Goal: Task Accomplishment & Management: Use online tool/utility

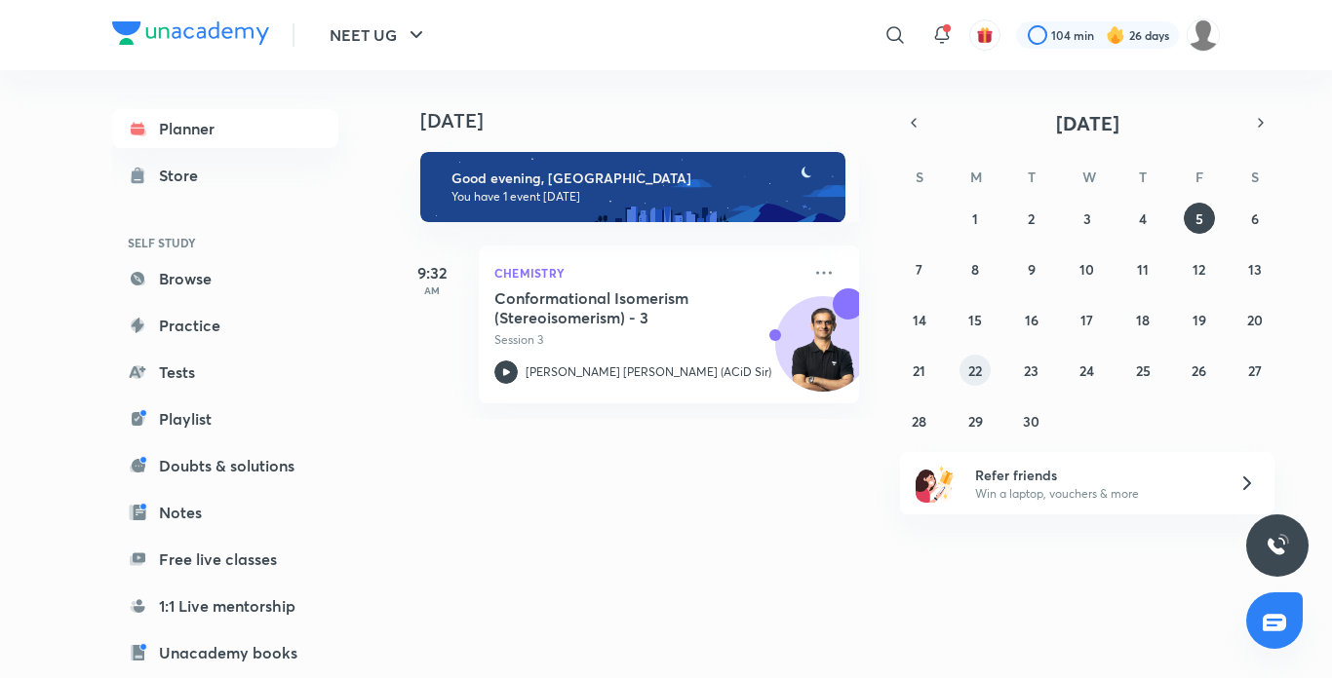
click at [977, 364] on abbr "22" at bounding box center [975, 371] width 14 height 19
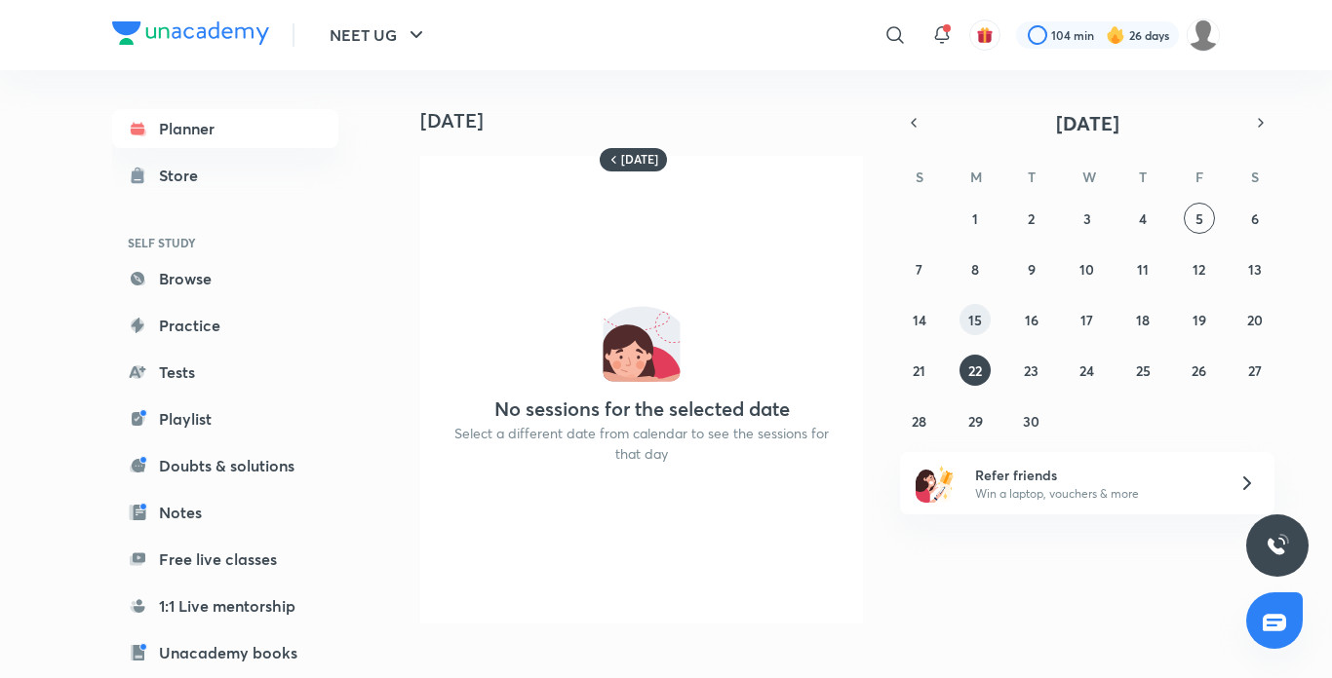
click at [977, 327] on abbr "15" at bounding box center [975, 320] width 14 height 19
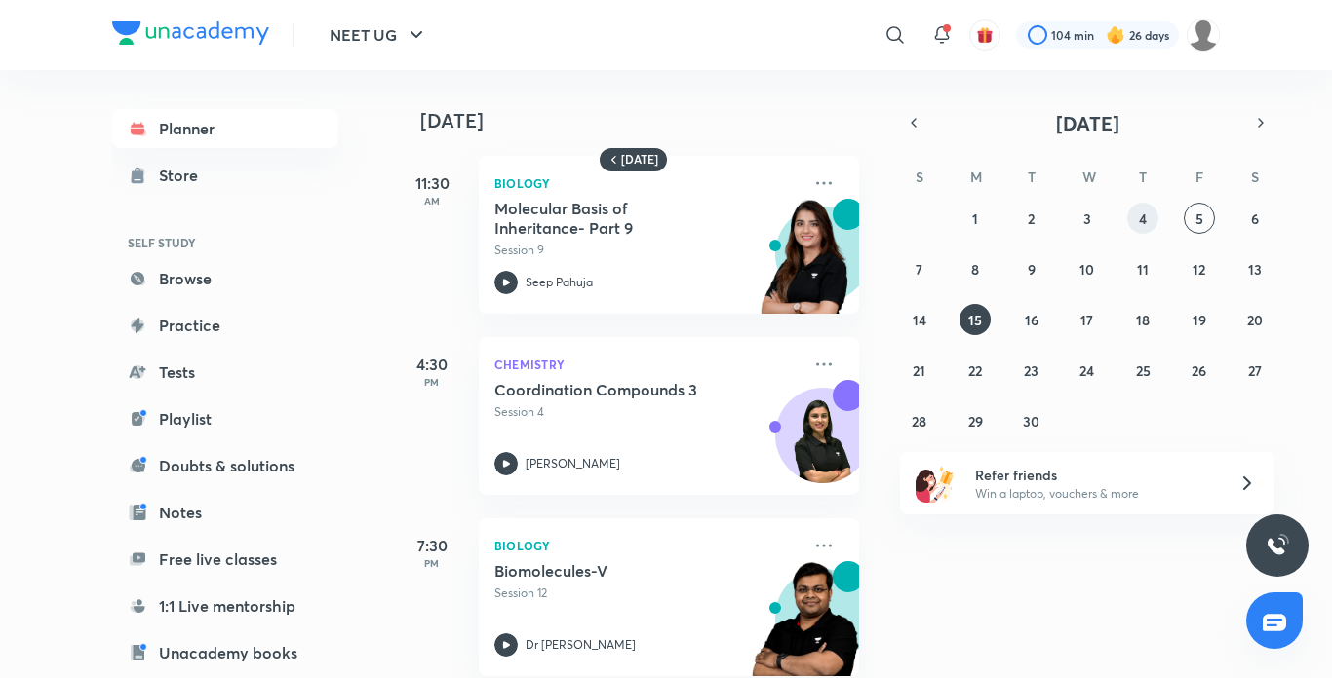
click at [1146, 216] on abbr "4" at bounding box center [1143, 219] width 8 height 19
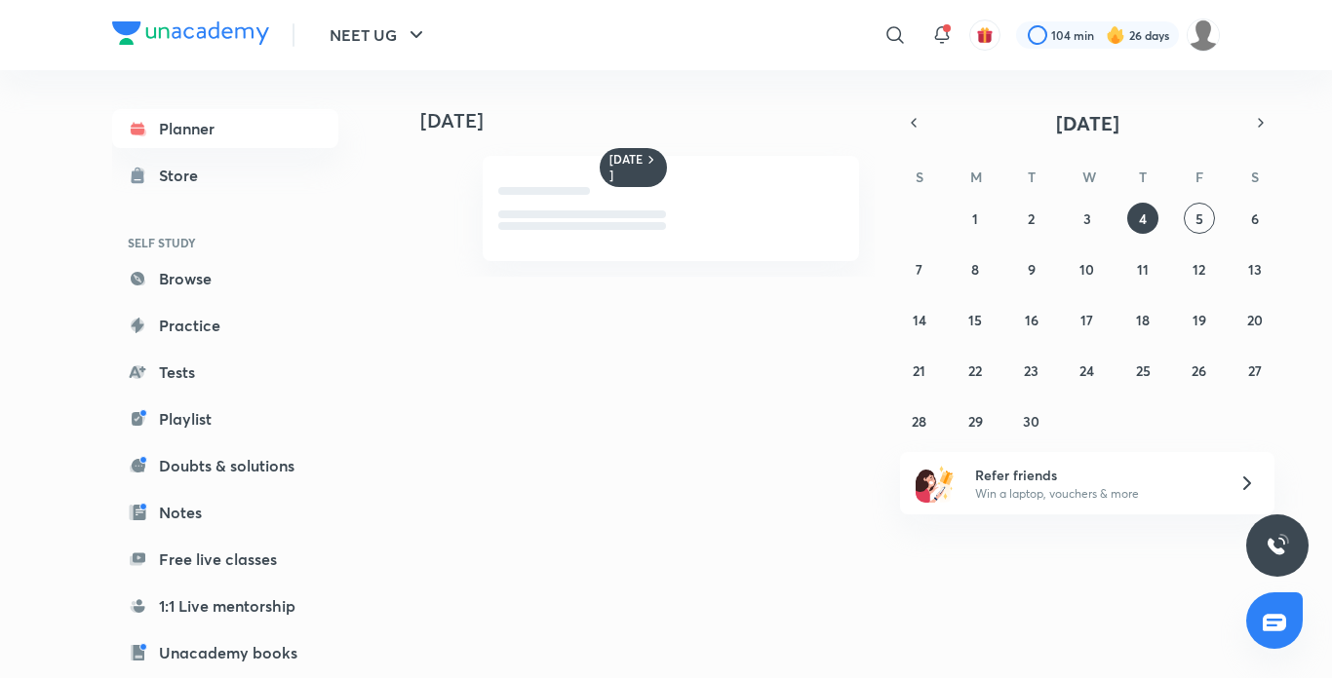
click at [1191, 203] on div "31 1 2 3 4 5 6 7 8 9 10 11 12 13 14 15 16 17 18 19 20 21 22 23 24 25 26 27 28 2…" at bounding box center [1087, 320] width 374 height 234
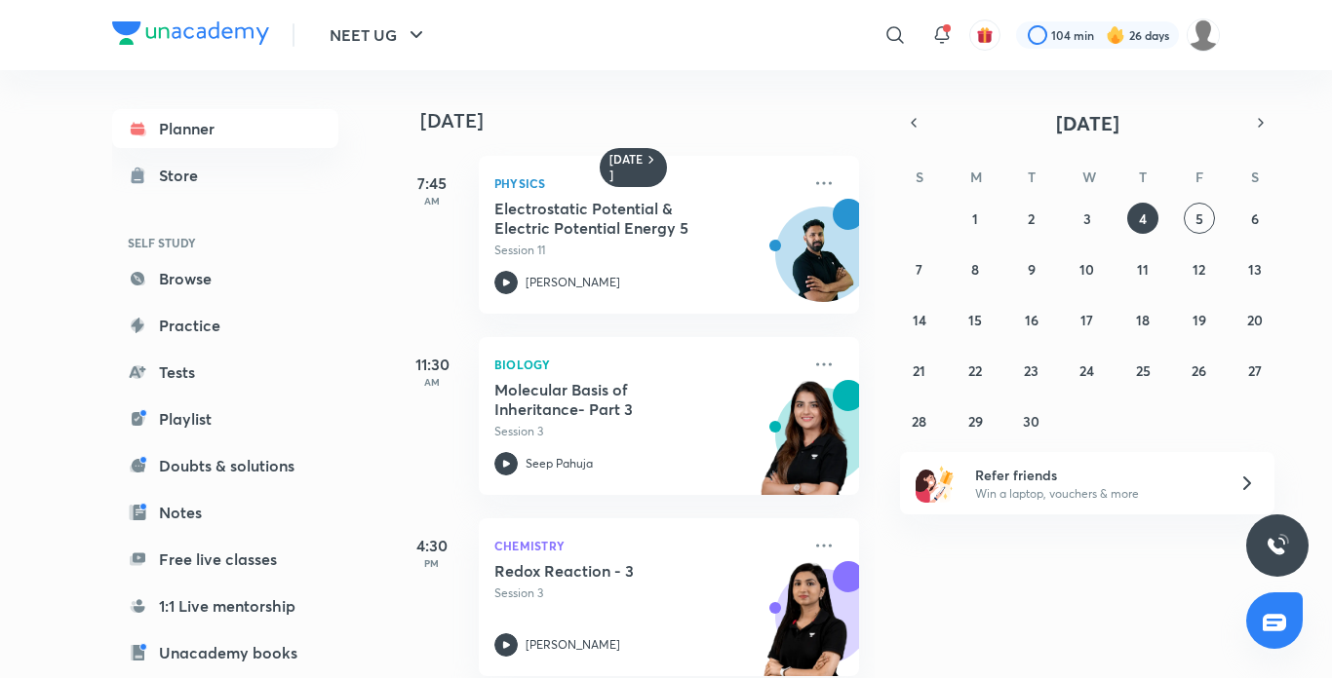
click at [1191, 203] on div "31 1 2 3 4 5 6 7 8 9 10 11 12 13 14 15 16 17 18 19 20 21 22 23 24 25 26 27 28 2…" at bounding box center [1087, 320] width 374 height 234
click at [1201, 233] on button "5" at bounding box center [1198, 218] width 31 height 31
